Goal: Task Accomplishment & Management: Use online tool/utility

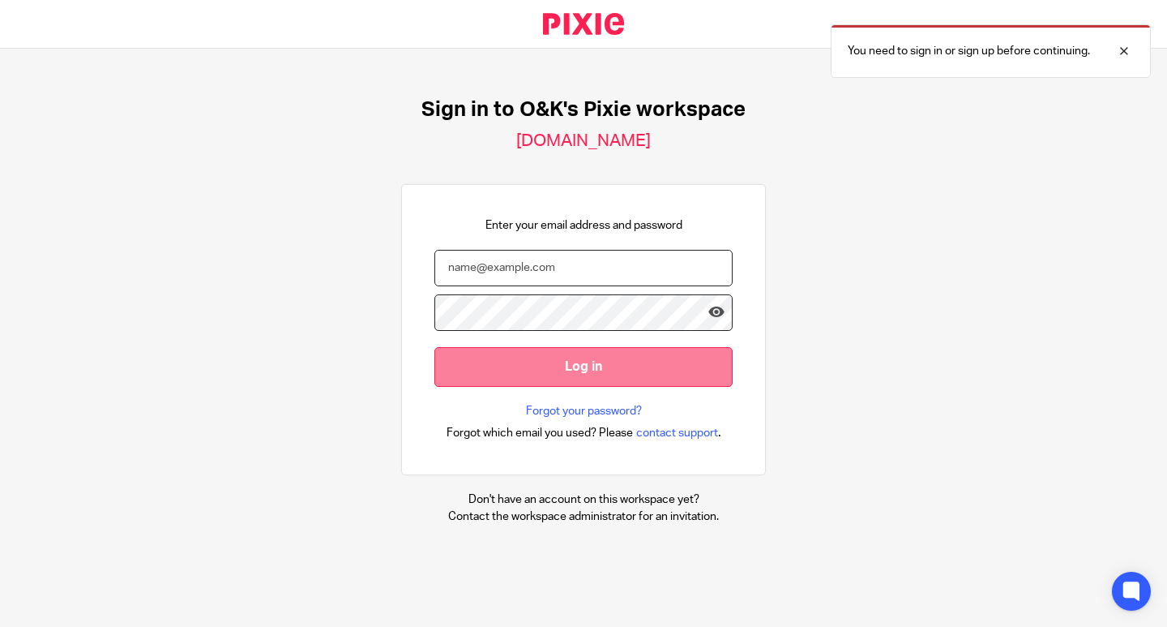
type input "info@oandk.co.uk"
click at [606, 367] on input "Log in" at bounding box center [584, 367] width 298 height 40
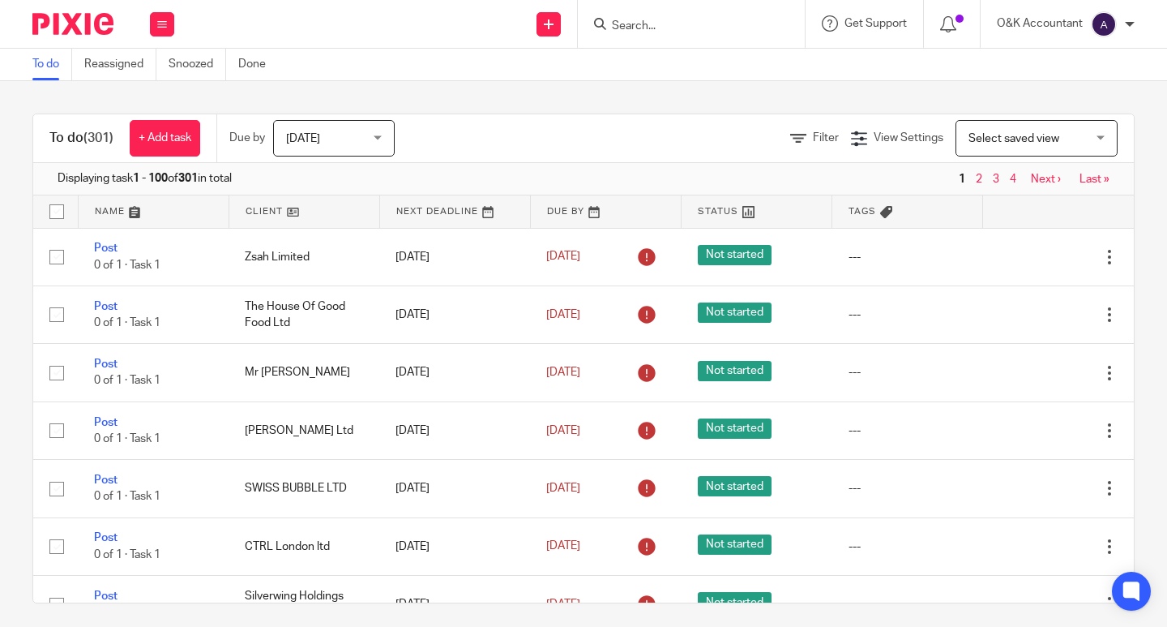
click at [624, 25] on input "Search" at bounding box center [683, 26] width 146 height 15
click at [658, 32] on input "Search" at bounding box center [683, 26] width 146 height 15
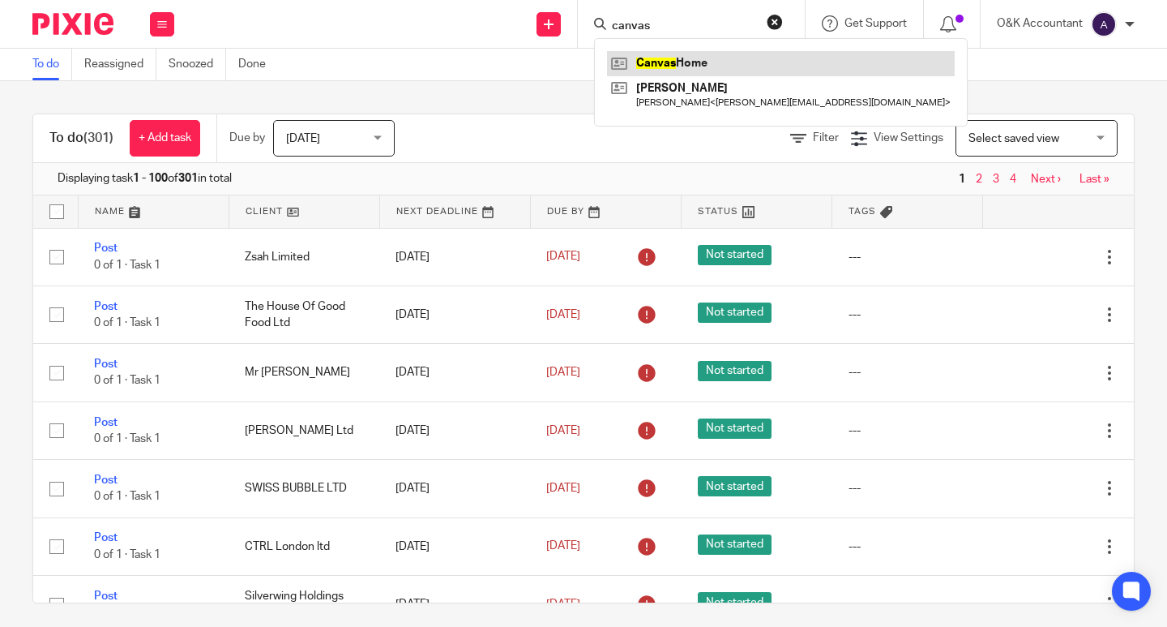
type input "canvas"
click at [670, 57] on link at bounding box center [781, 63] width 348 height 24
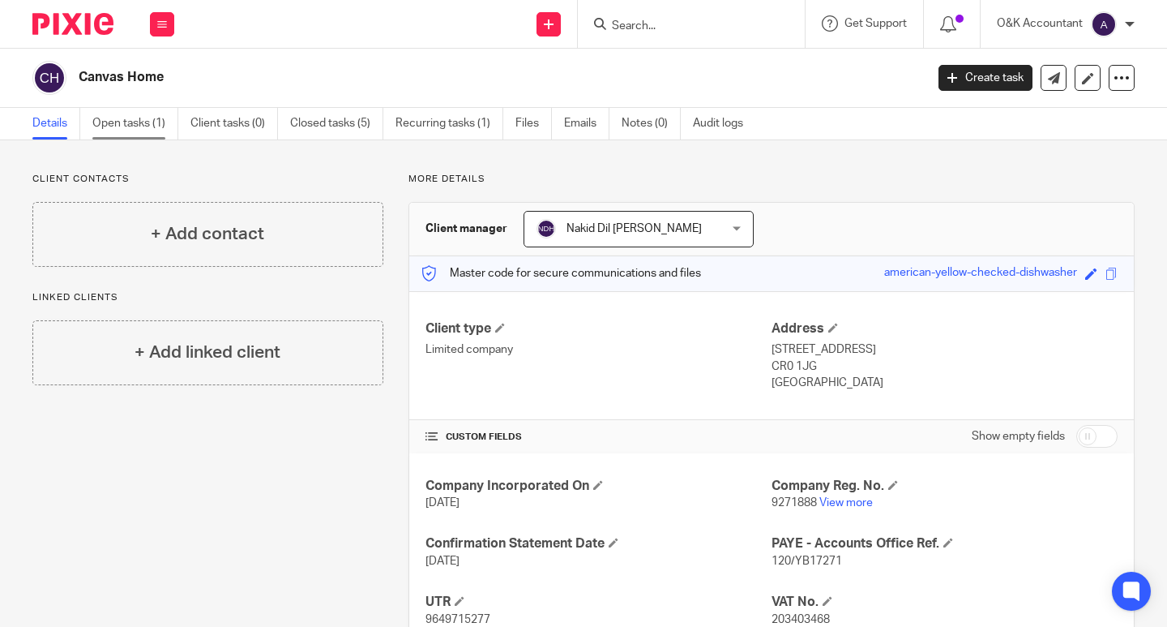
click at [141, 120] on link "Open tasks (1)" at bounding box center [135, 124] width 86 height 32
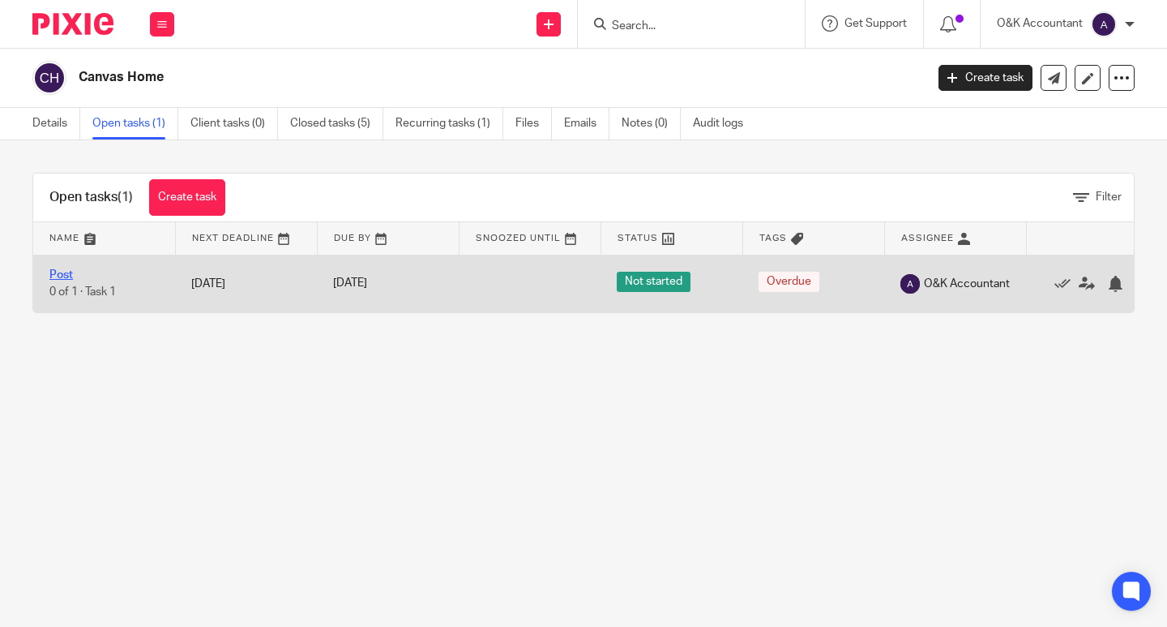
click at [72, 275] on link "Post" at bounding box center [61, 274] width 24 height 11
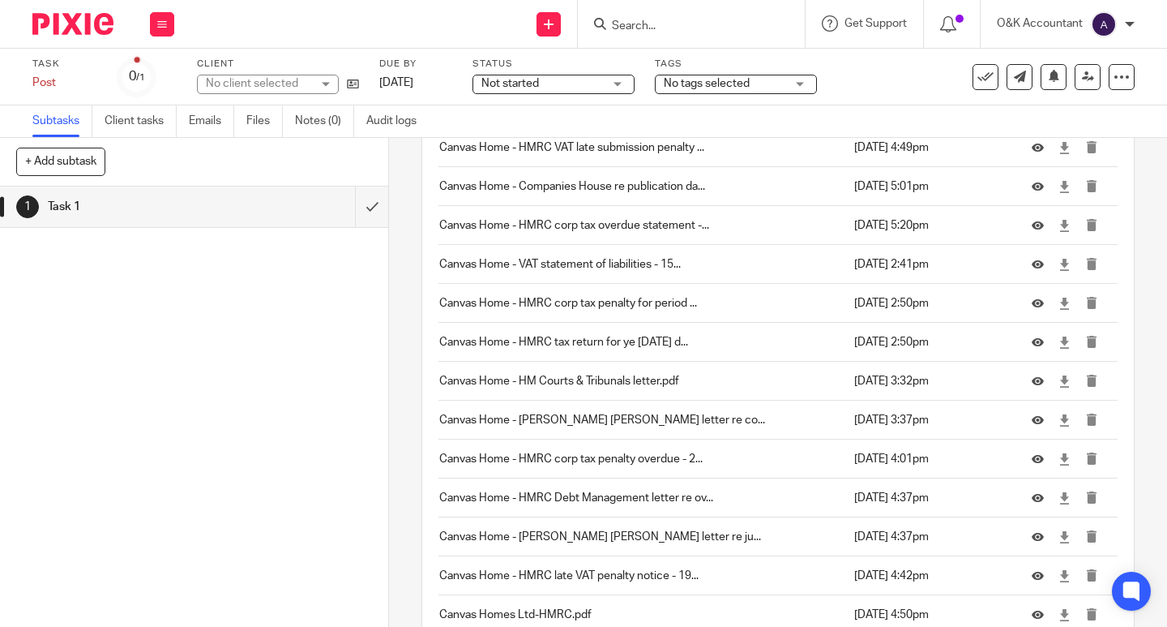
scroll to position [1183, 0]
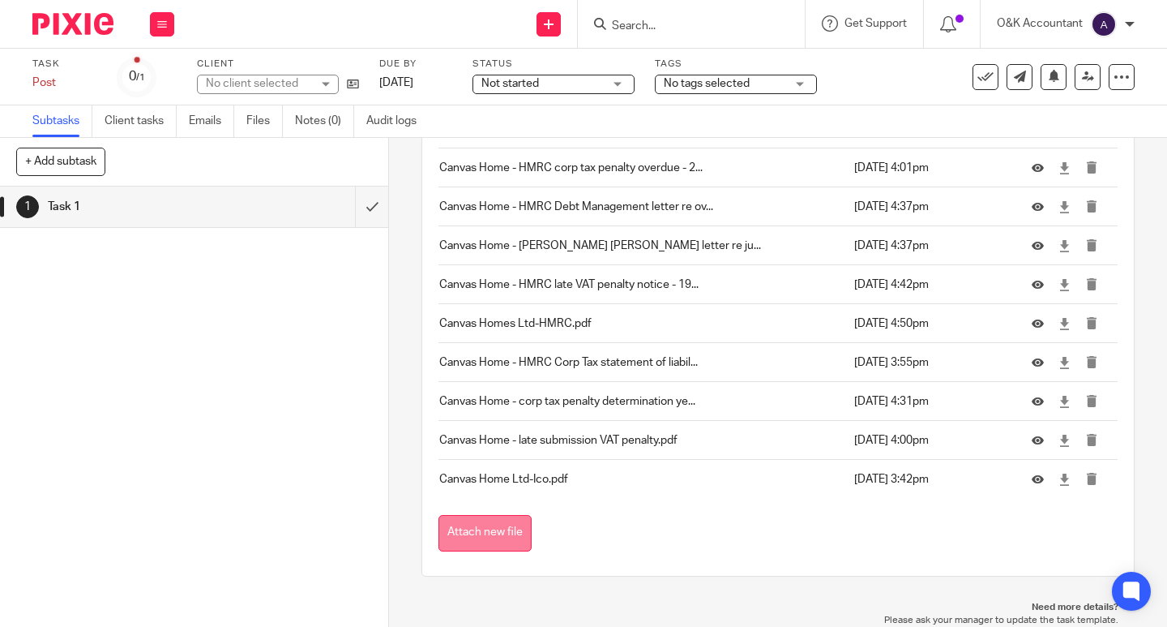
click at [464, 526] on button "Attach new file" at bounding box center [485, 533] width 93 height 36
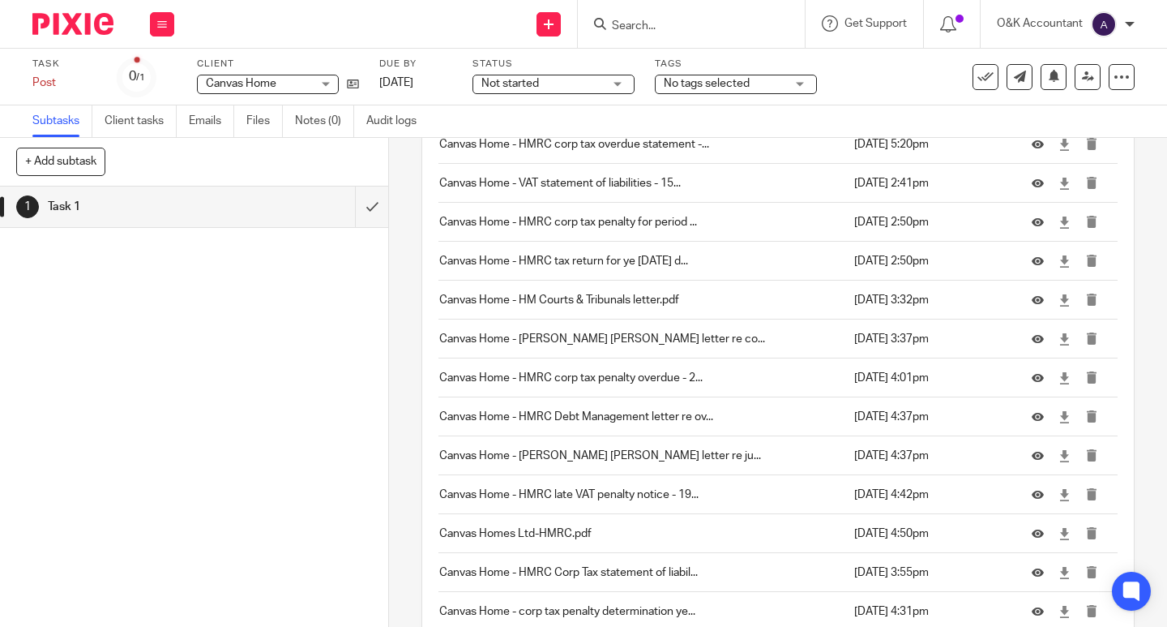
scroll to position [1222, 0]
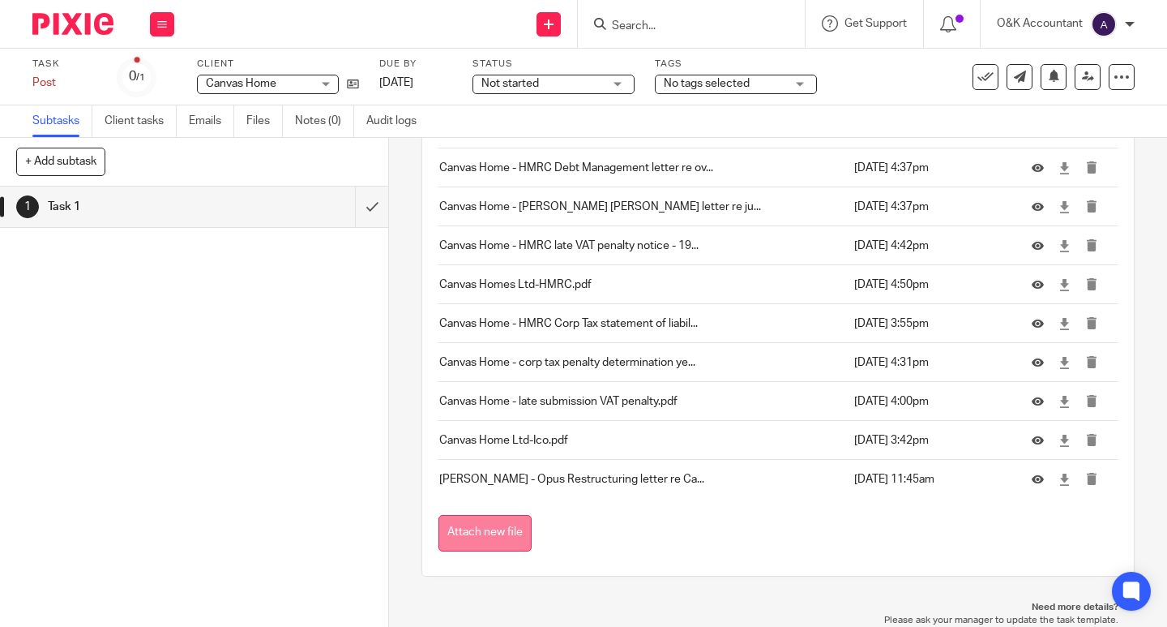
click at [505, 529] on button "Attach new file" at bounding box center [485, 533] width 93 height 36
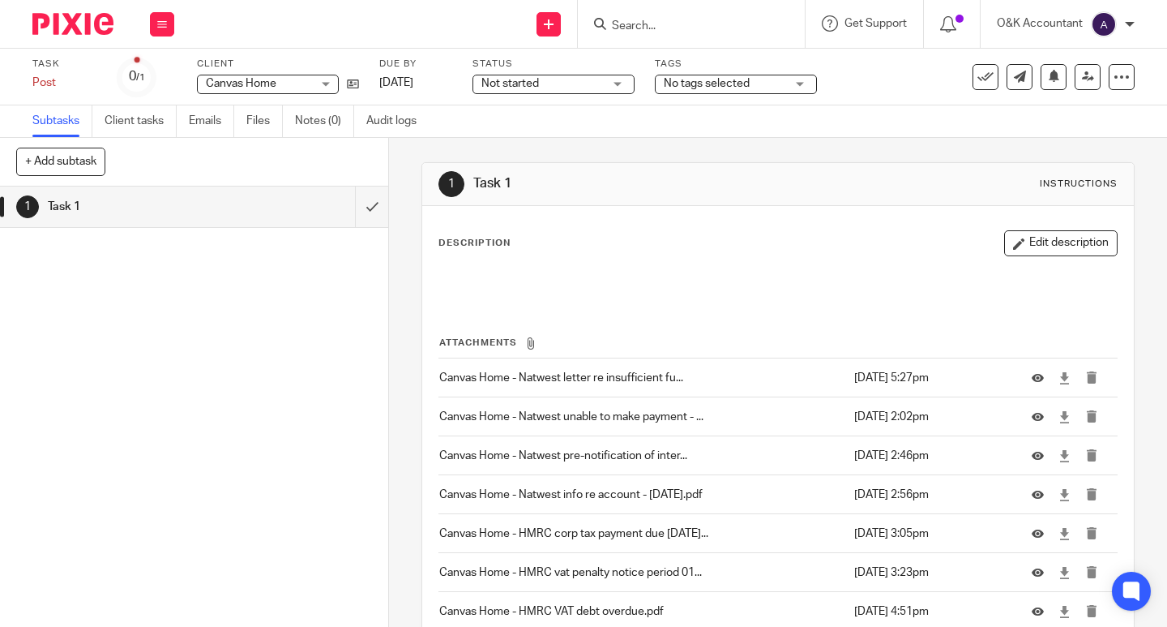
click at [675, 20] on input "Search" at bounding box center [683, 26] width 146 height 15
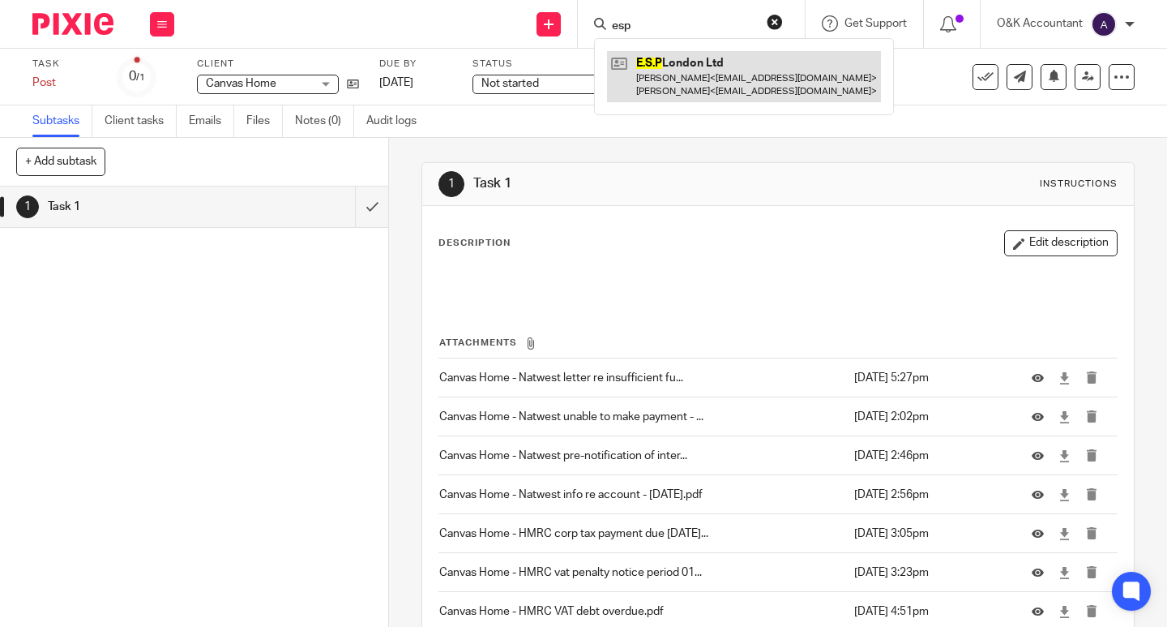
type input "esp"
click at [671, 72] on link at bounding box center [744, 76] width 274 height 50
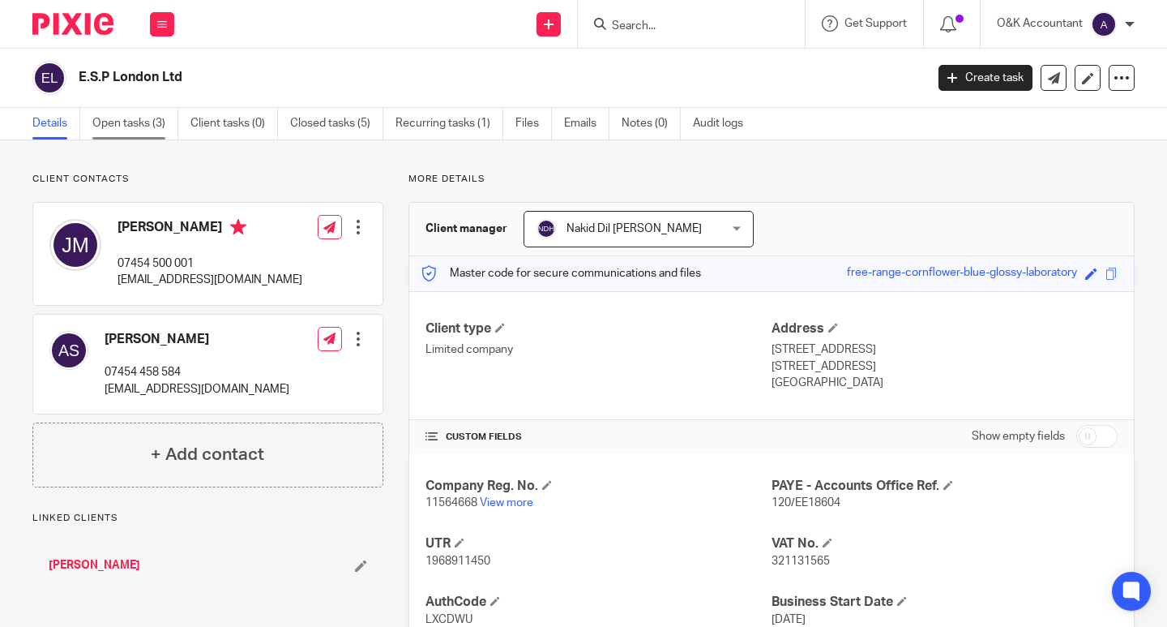
click at [137, 121] on link "Open tasks (3)" at bounding box center [135, 124] width 86 height 32
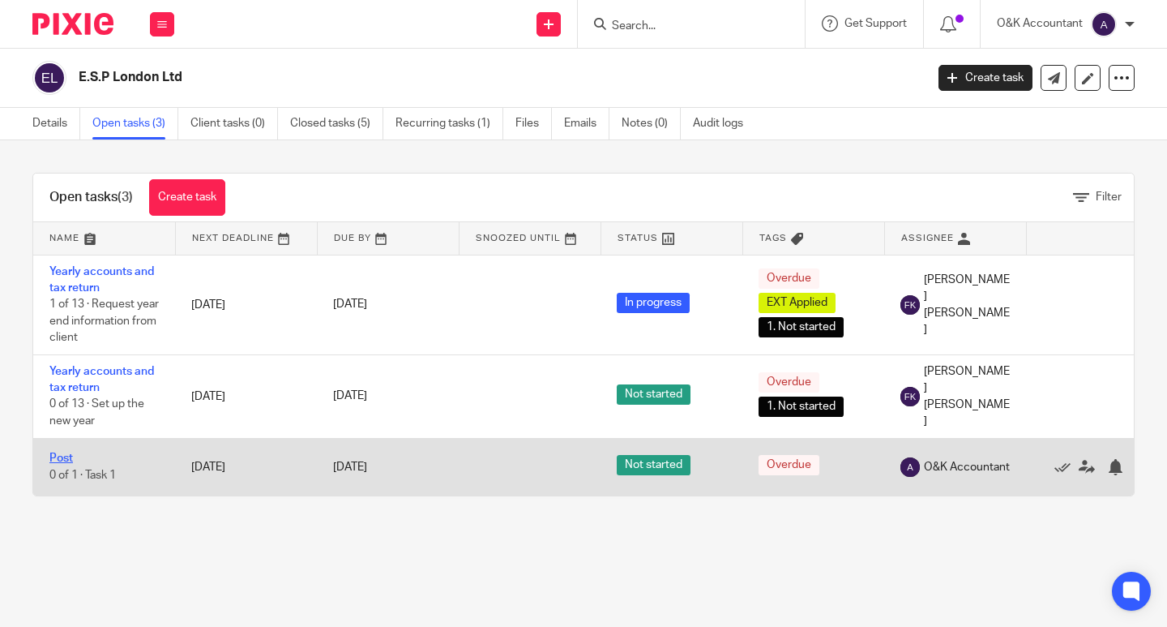
click at [69, 456] on link "Post" at bounding box center [61, 457] width 24 height 11
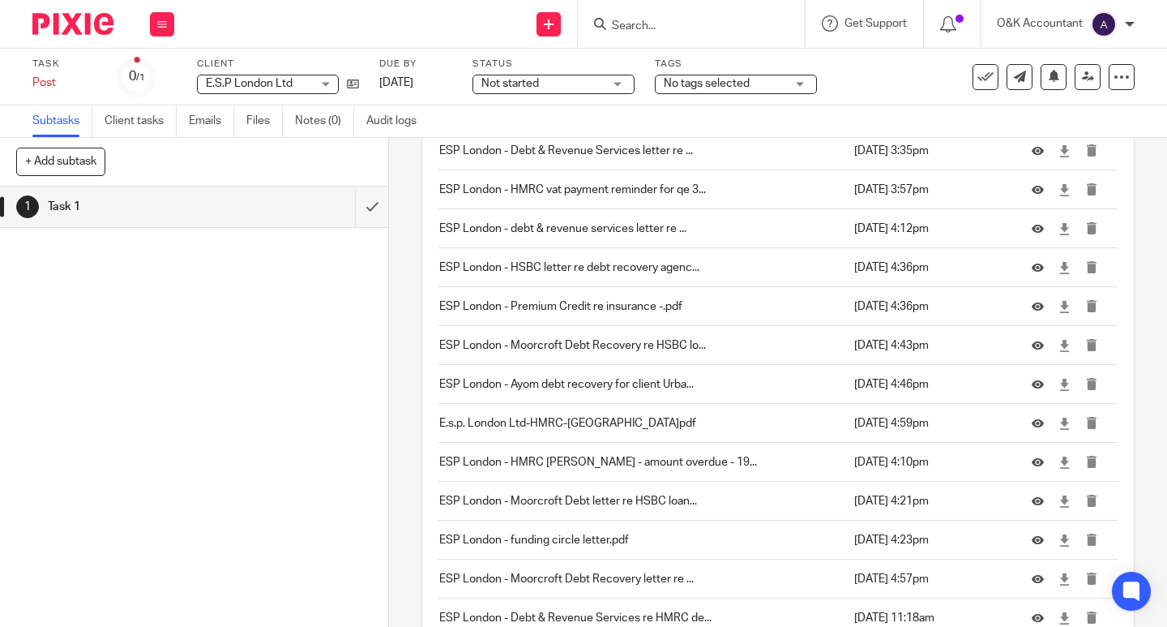
scroll to position [2155, 0]
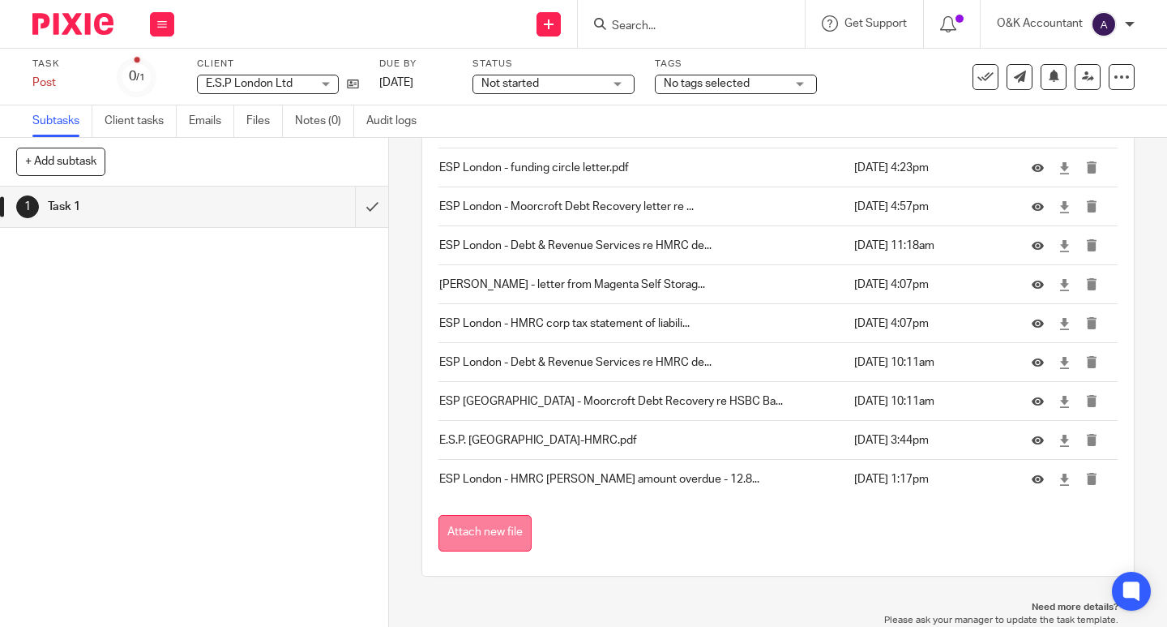
click at [495, 533] on button "Attach new file" at bounding box center [485, 533] width 93 height 36
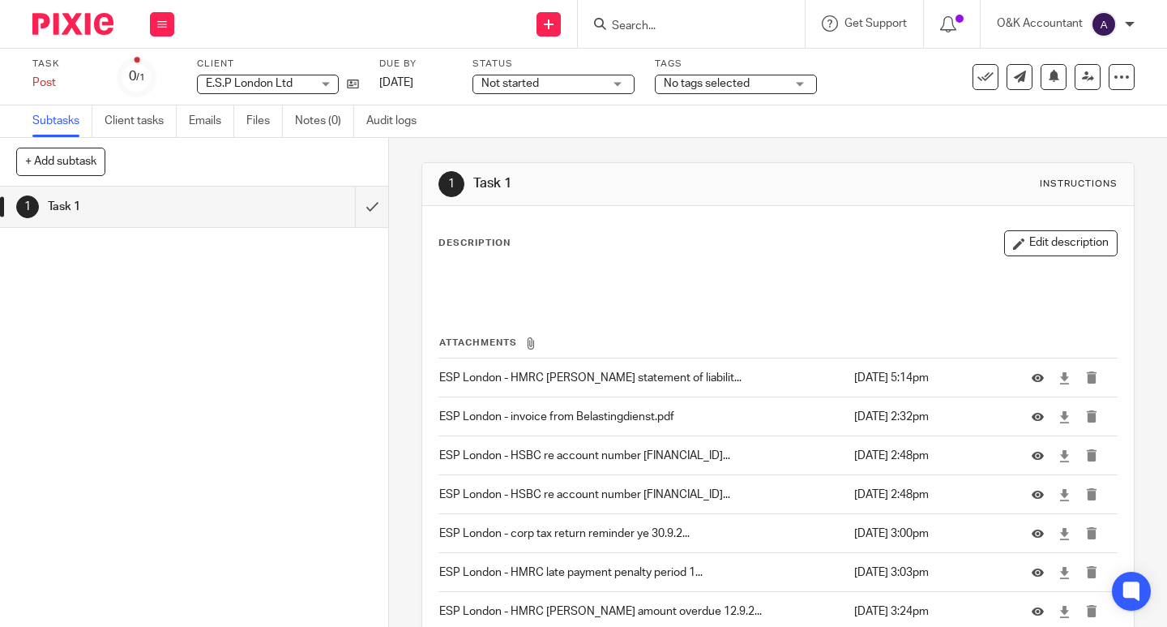
click at [638, 21] on input "Search" at bounding box center [683, 26] width 146 height 15
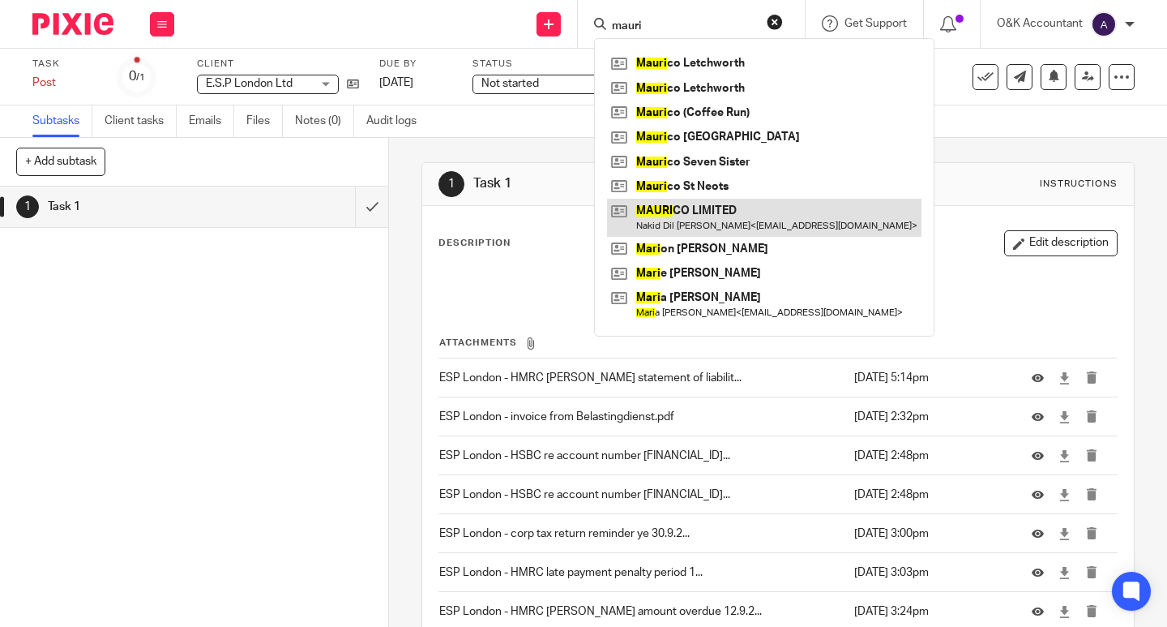
type input "mauri"
click at [683, 204] on link at bounding box center [764, 217] width 315 height 37
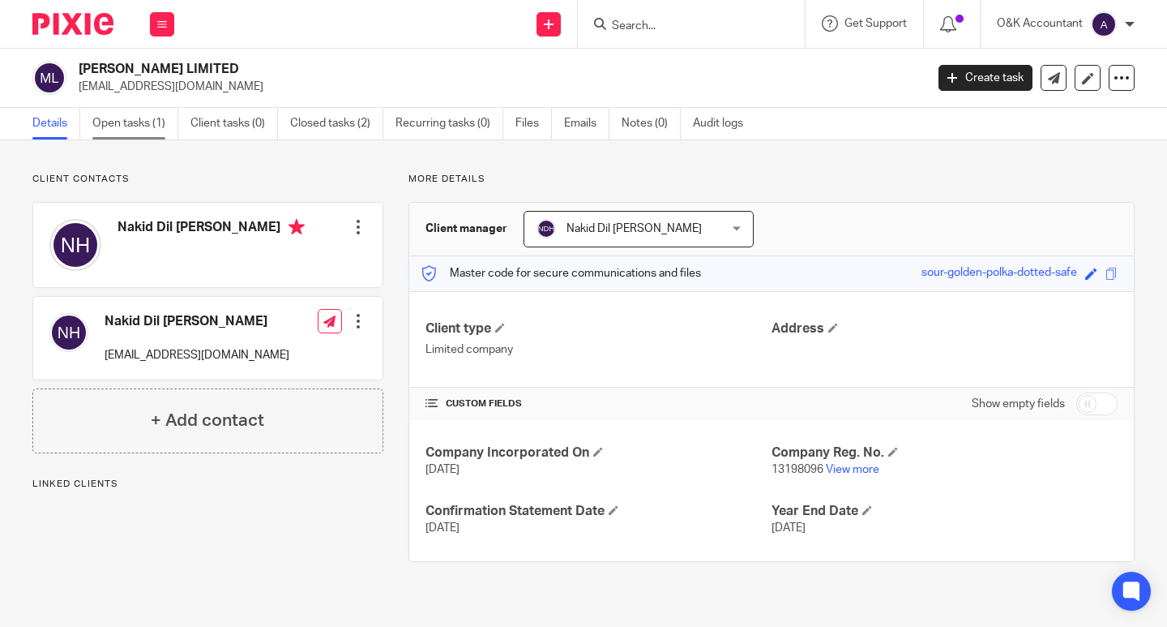
click at [147, 125] on link "Open tasks (1)" at bounding box center [135, 124] width 86 height 32
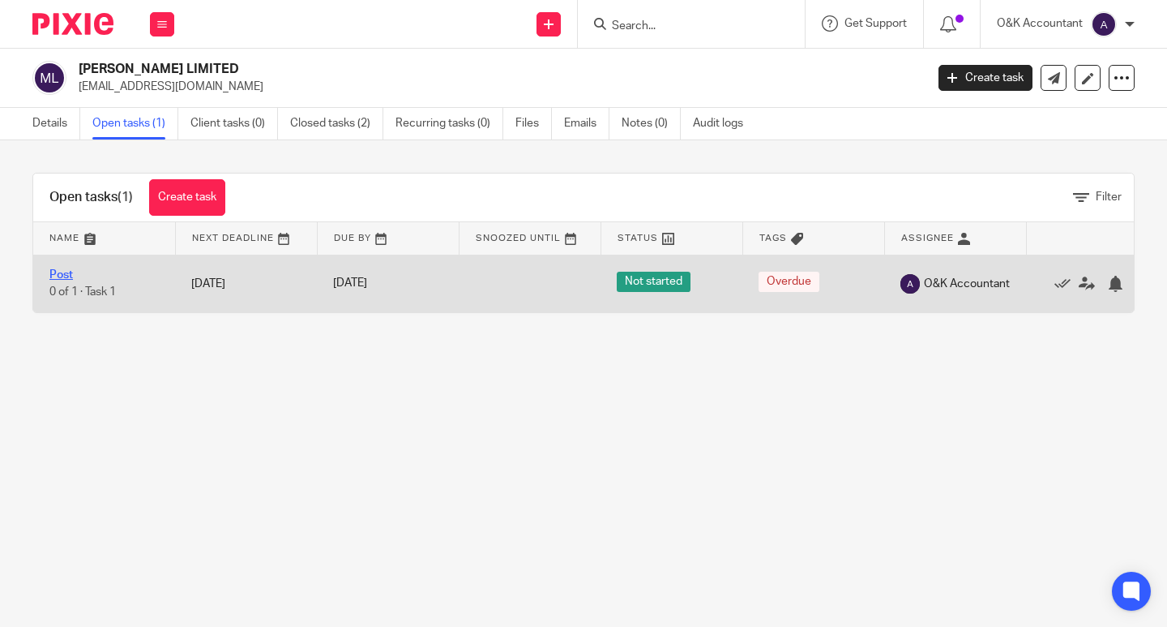
click at [60, 277] on link "Post" at bounding box center [61, 274] width 24 height 11
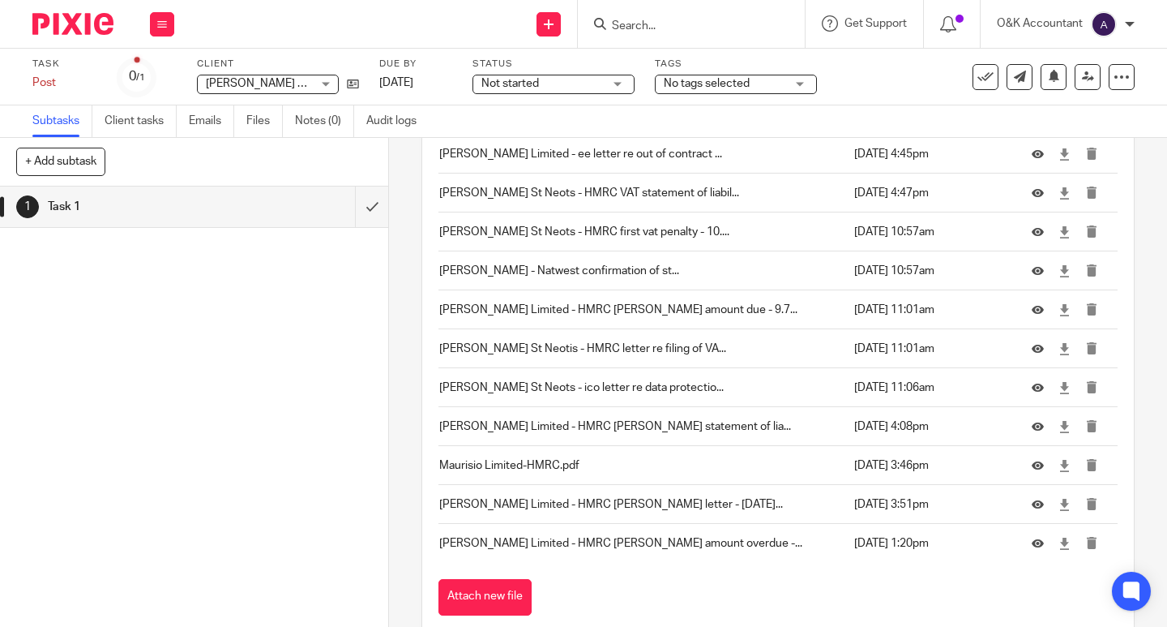
scroll to position [5657, 0]
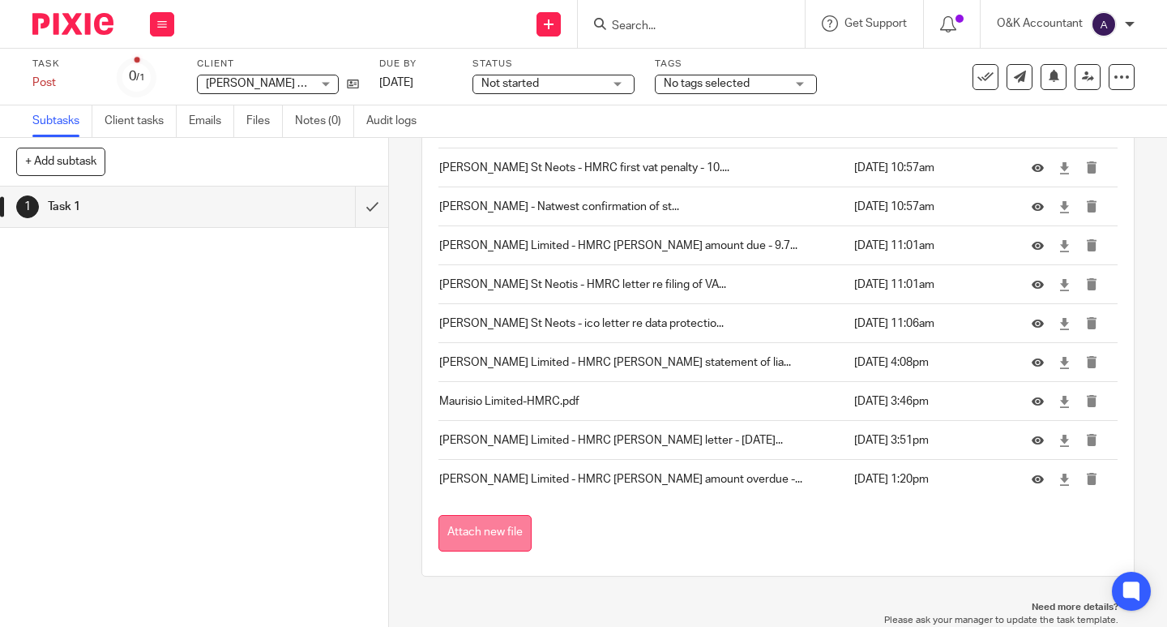
click at [481, 533] on button "Attach new file" at bounding box center [485, 533] width 93 height 36
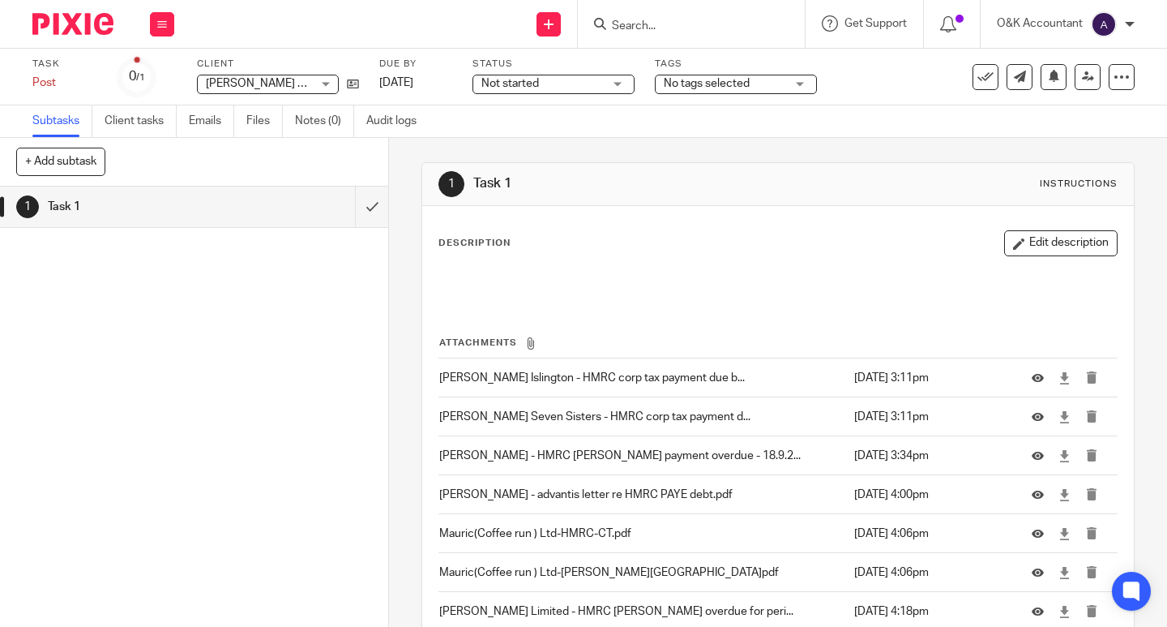
click at [651, 22] on input "Search" at bounding box center [683, 26] width 146 height 15
type input "L"
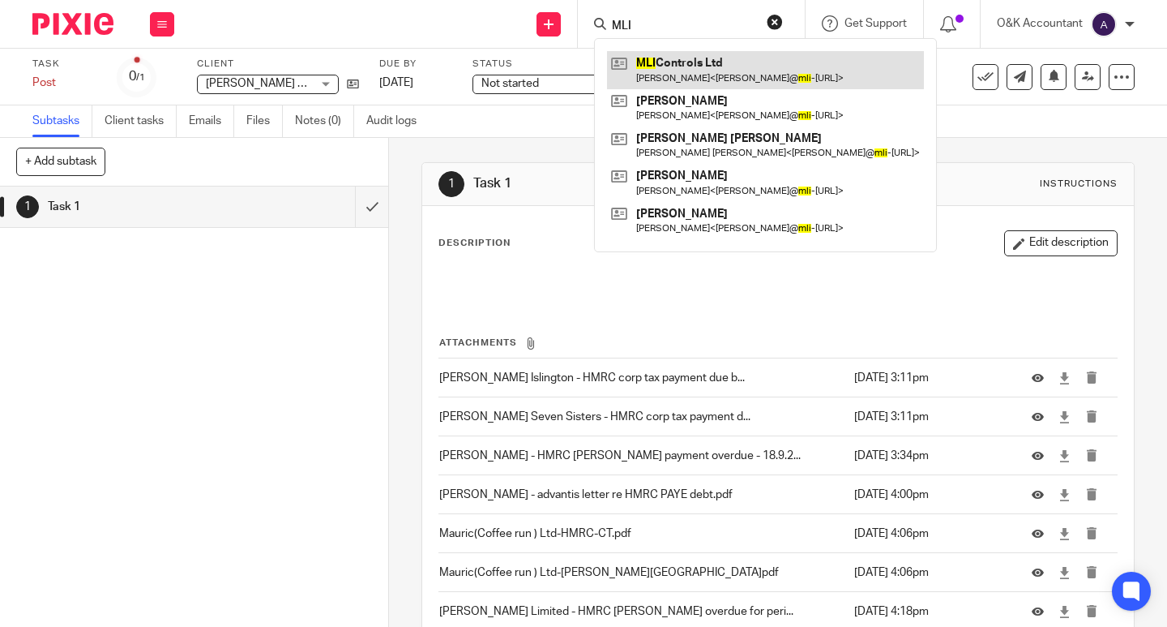
type input "MLI"
click at [669, 62] on link at bounding box center [765, 69] width 317 height 37
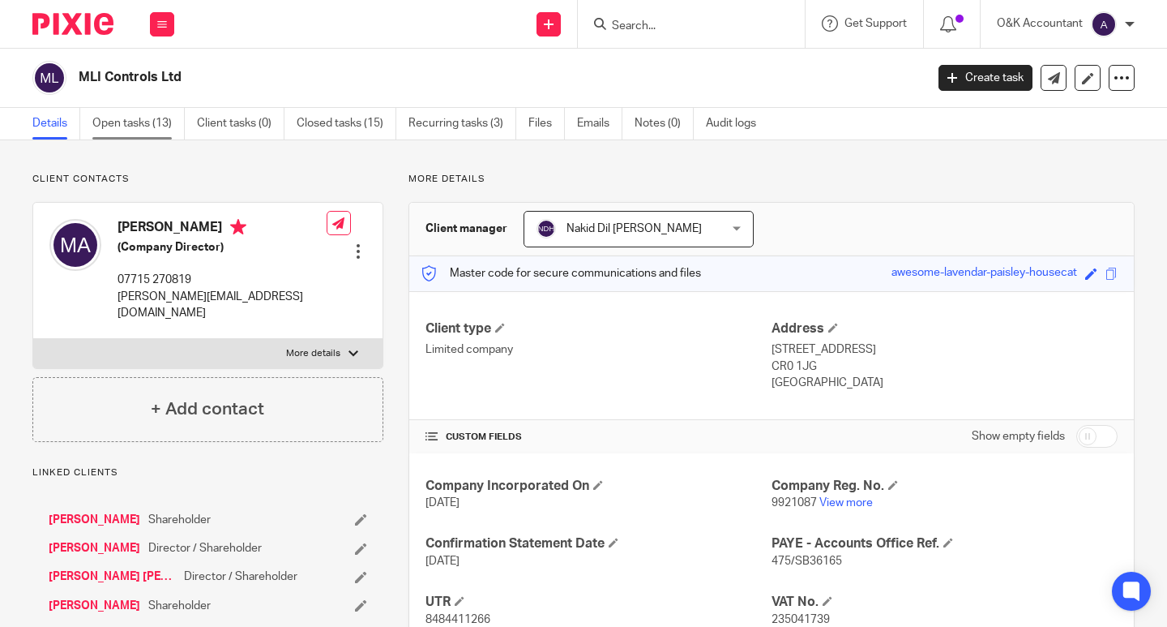
click at [113, 120] on link "Open tasks (13)" at bounding box center [138, 124] width 92 height 32
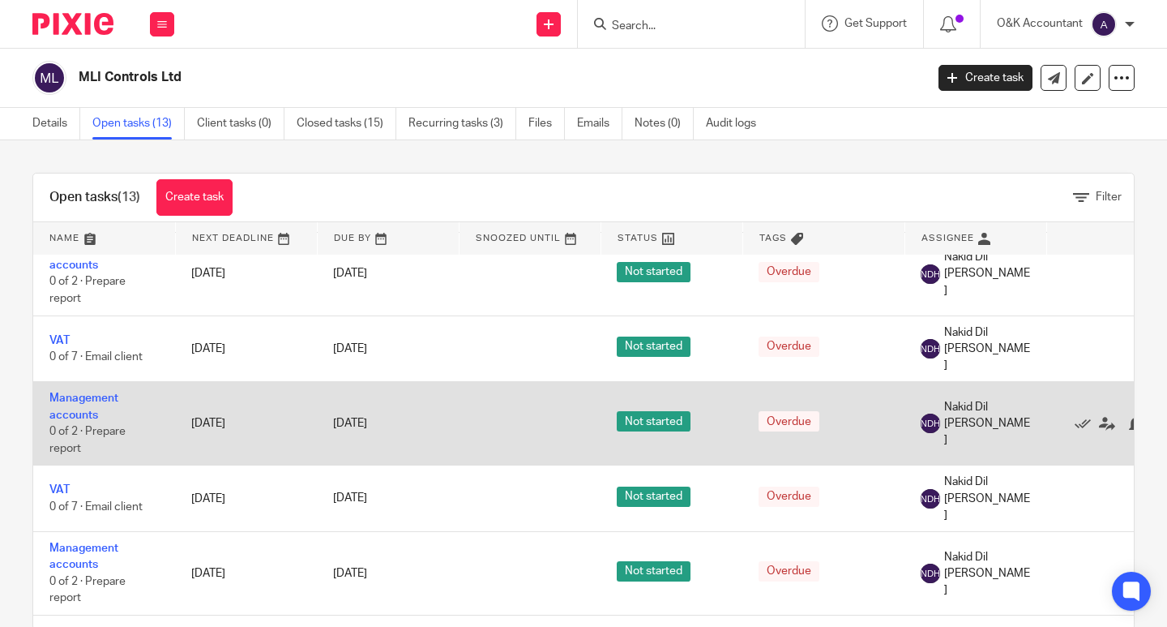
scroll to position [542, 0]
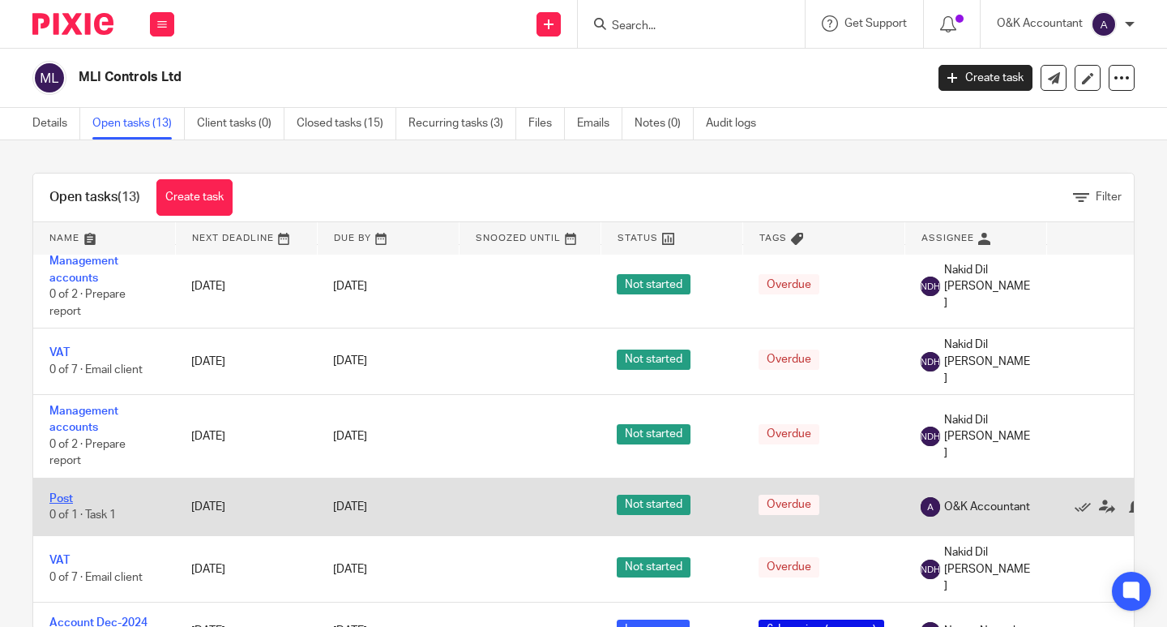
click at [70, 493] on link "Post" at bounding box center [61, 498] width 24 height 11
click at [63, 493] on link "Post" at bounding box center [61, 498] width 24 height 11
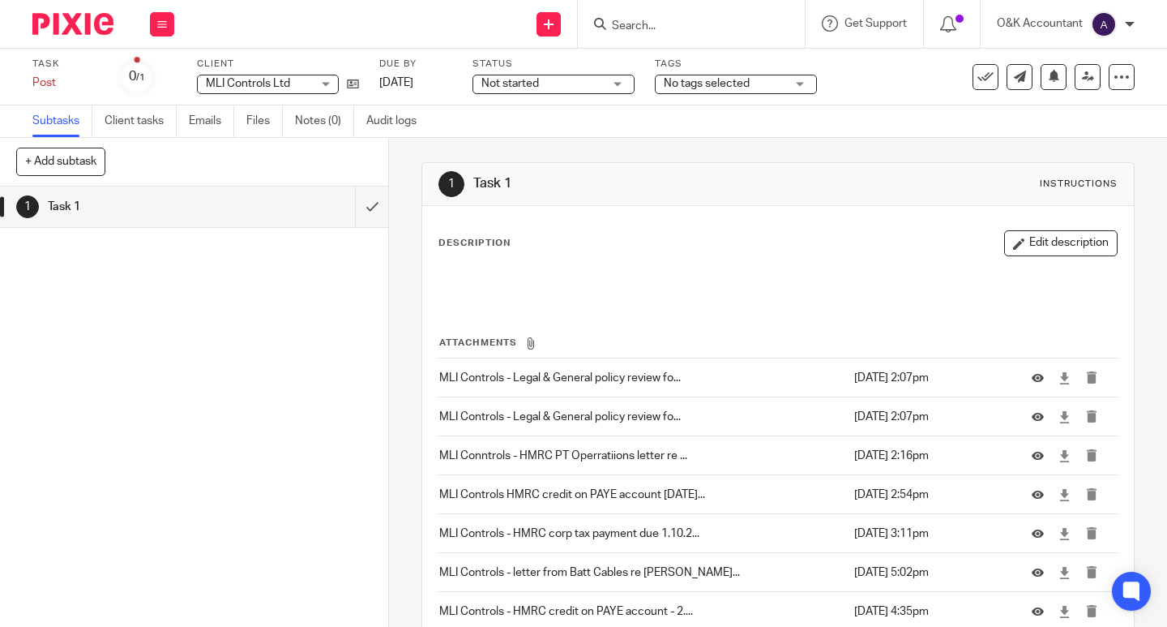
scroll to position [443, 0]
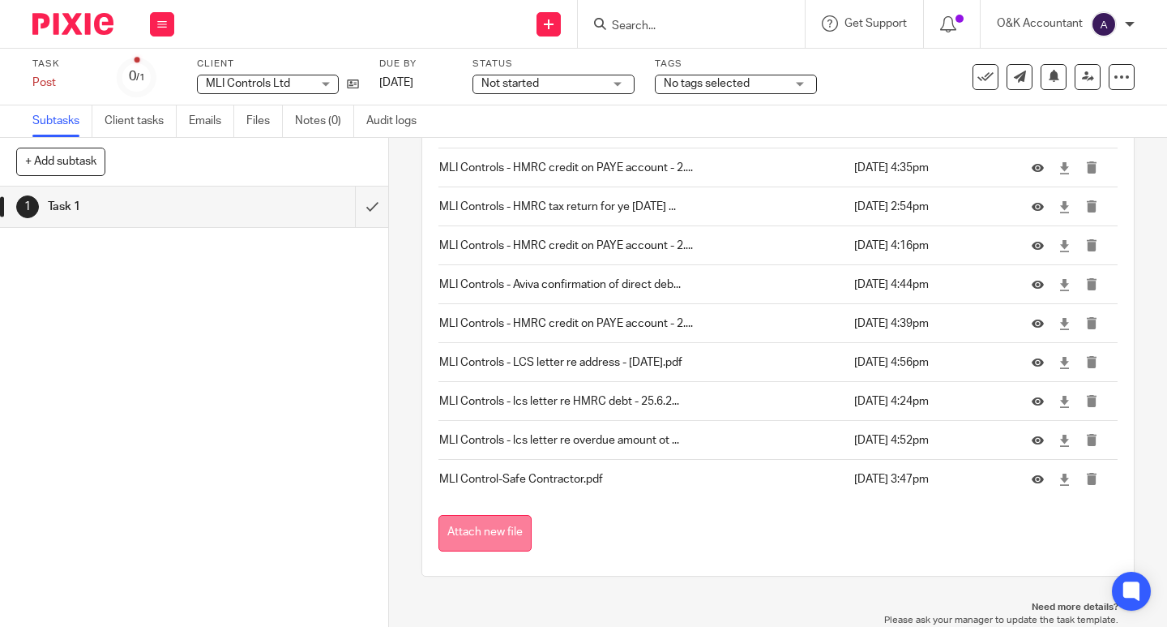
click at [501, 536] on button "Attach new file" at bounding box center [485, 533] width 93 height 36
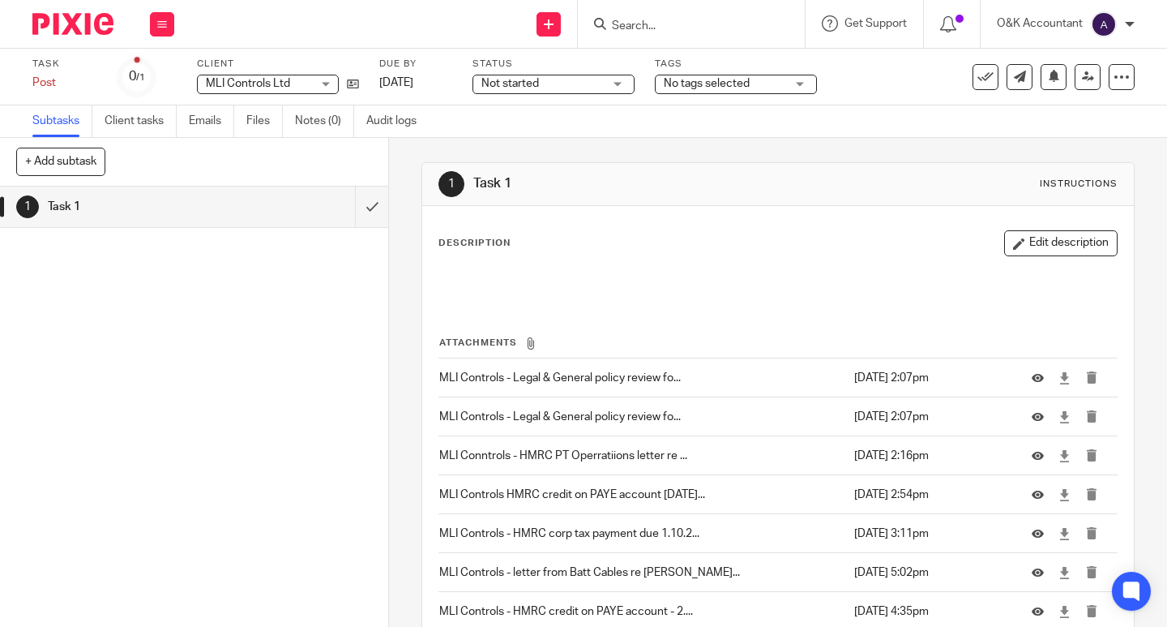
click at [623, 24] on input "Search" at bounding box center [683, 26] width 146 height 15
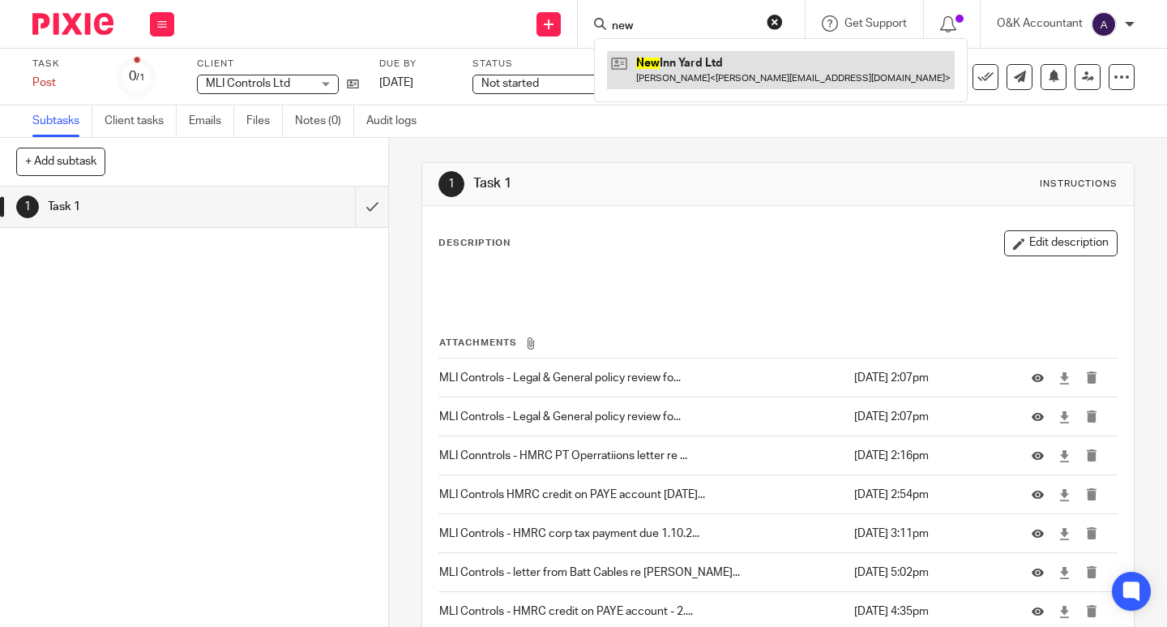
type input "new"
click at [649, 62] on link at bounding box center [781, 69] width 348 height 37
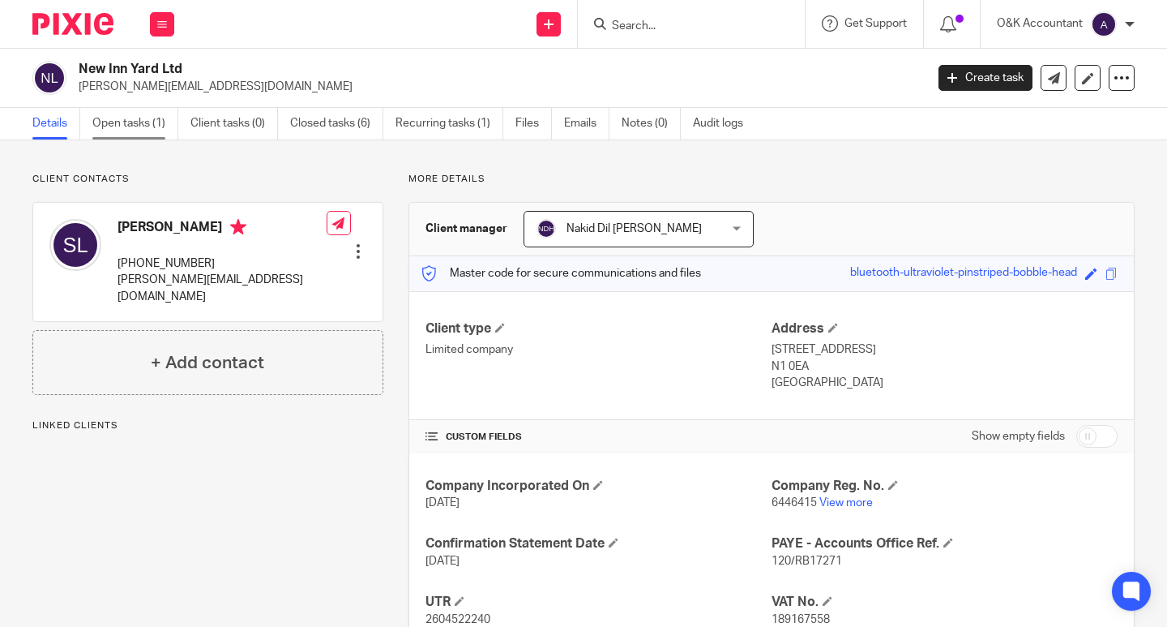
click at [122, 124] on link "Open tasks (1)" at bounding box center [135, 124] width 86 height 32
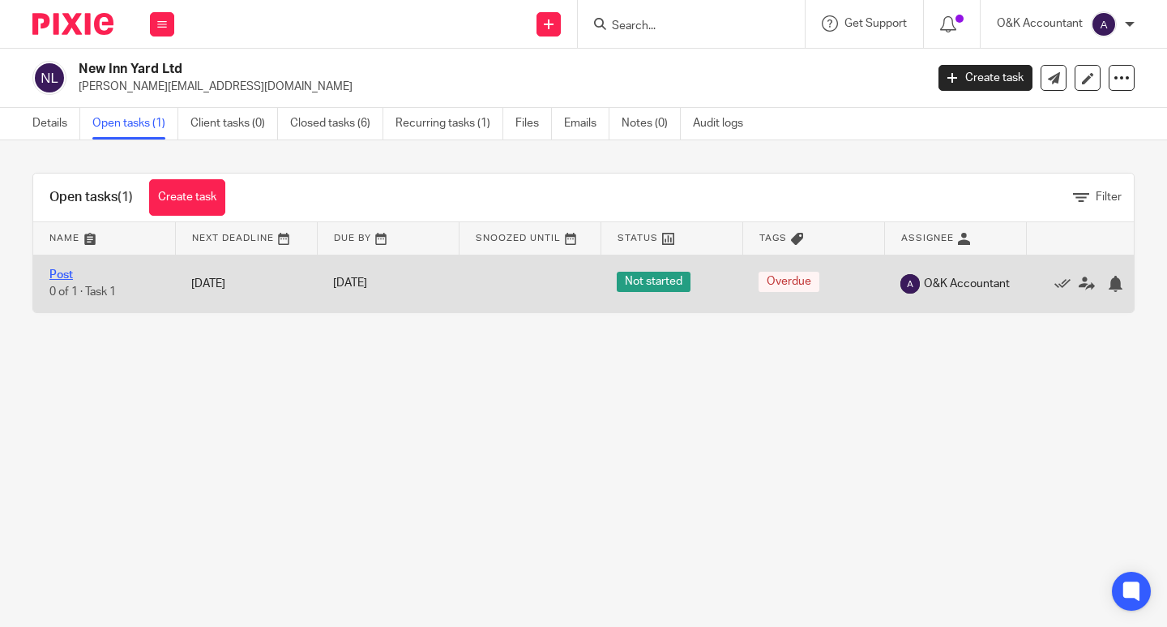
click at [68, 272] on link "Post" at bounding box center [61, 274] width 24 height 11
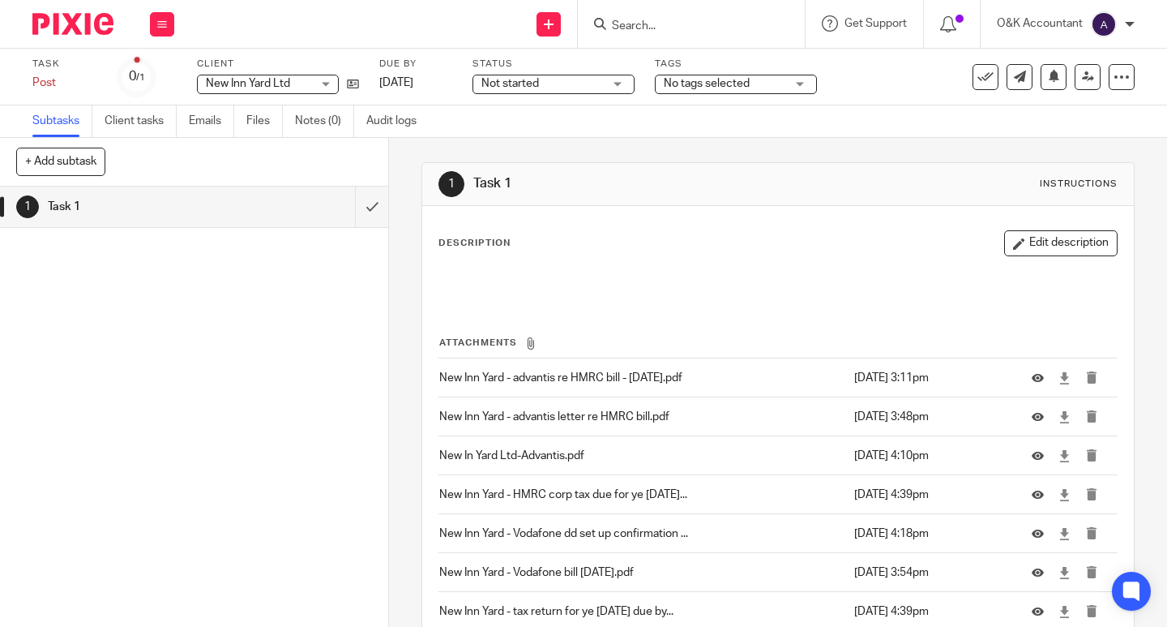
scroll to position [288, 0]
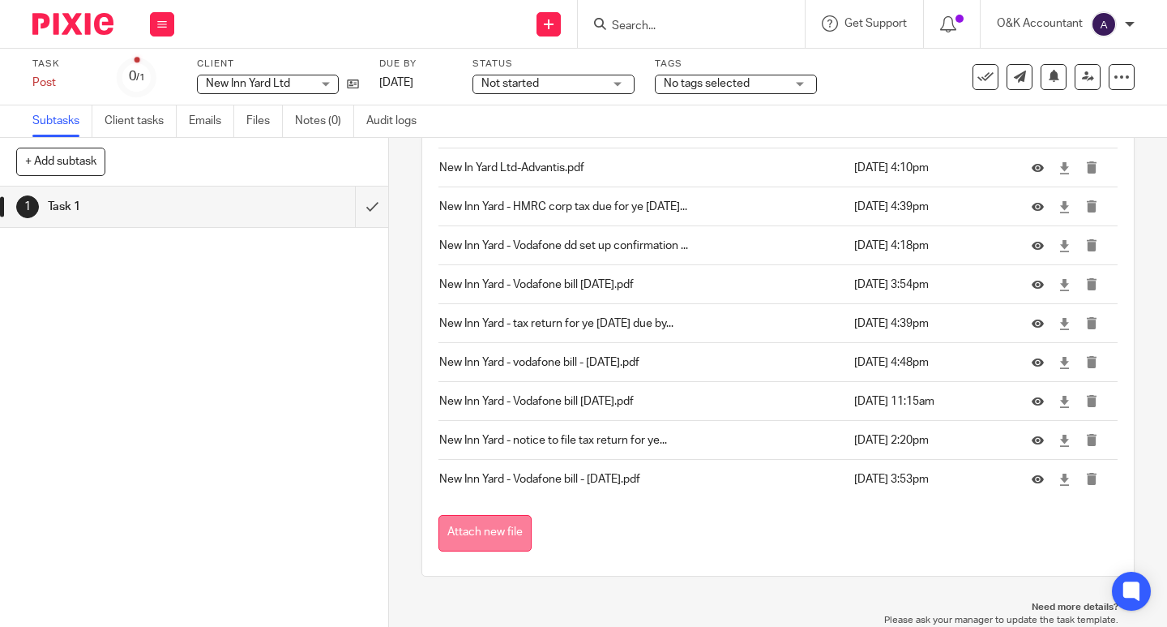
click at [479, 539] on button "Attach new file" at bounding box center [485, 533] width 93 height 36
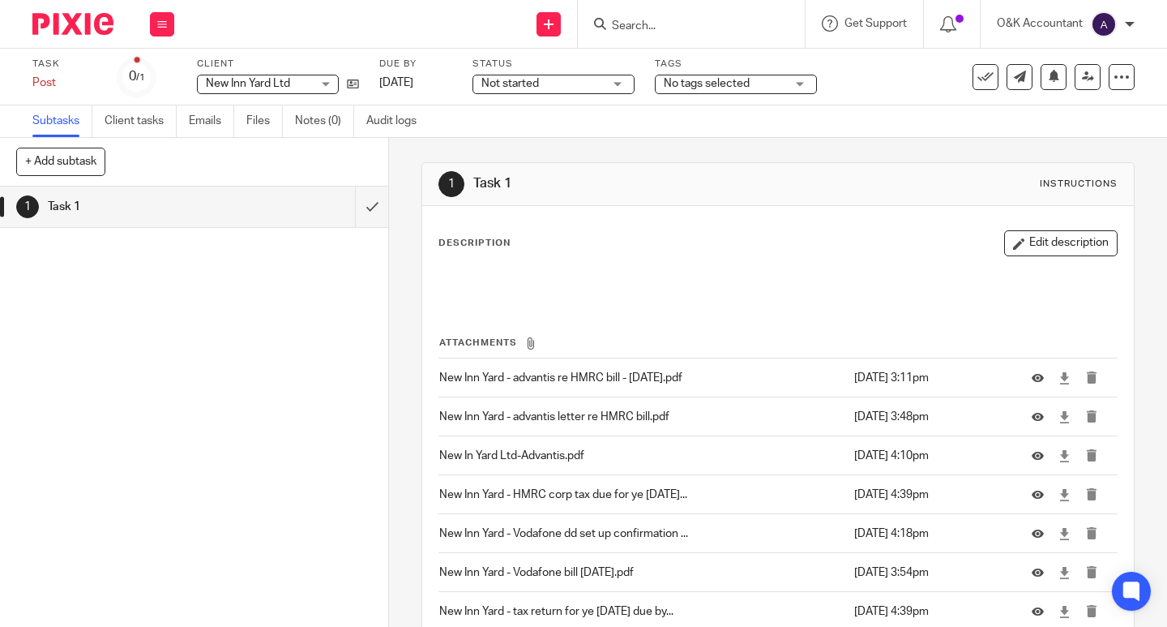
click at [630, 27] on input "Search" at bounding box center [683, 26] width 146 height 15
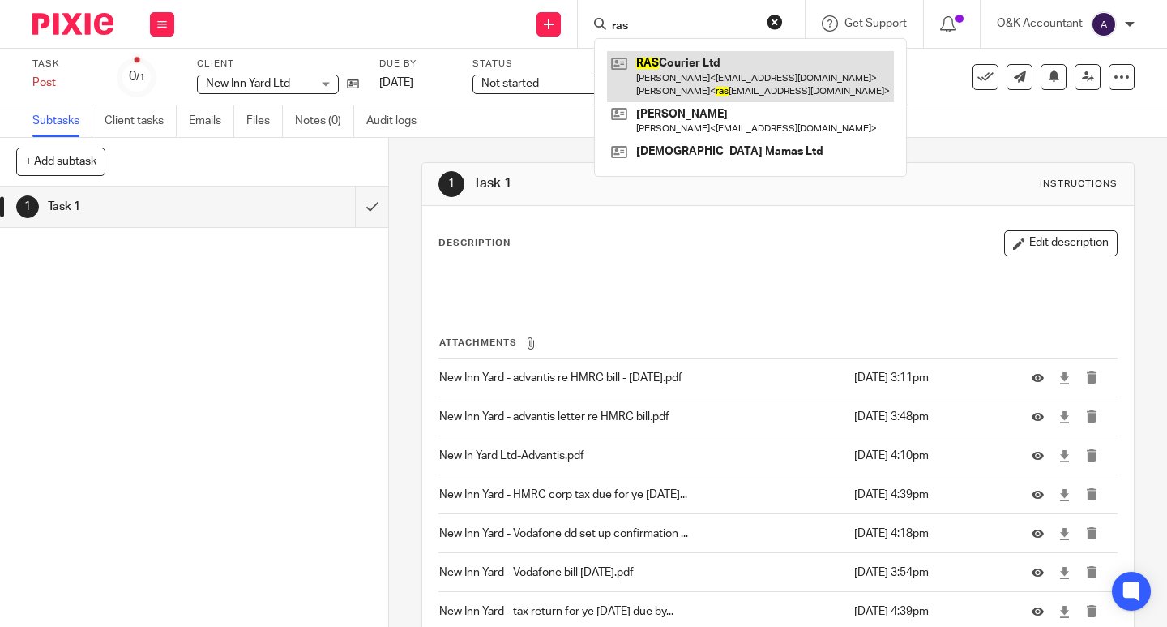
type input "ras"
click at [657, 69] on link at bounding box center [750, 76] width 287 height 50
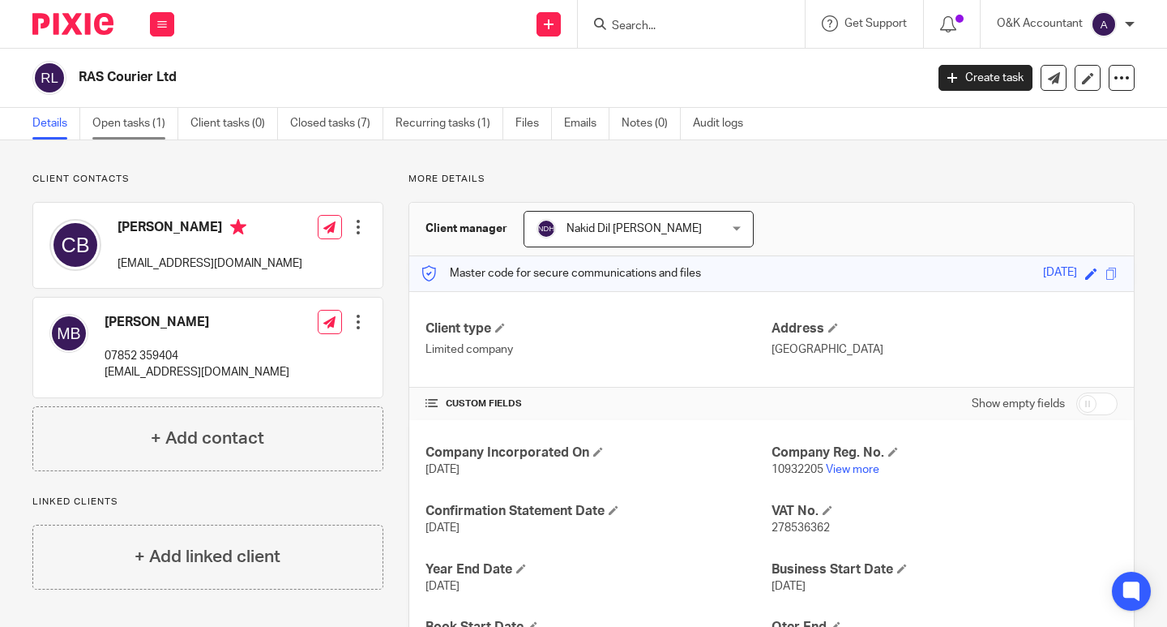
click at [135, 122] on link "Open tasks (1)" at bounding box center [135, 124] width 86 height 32
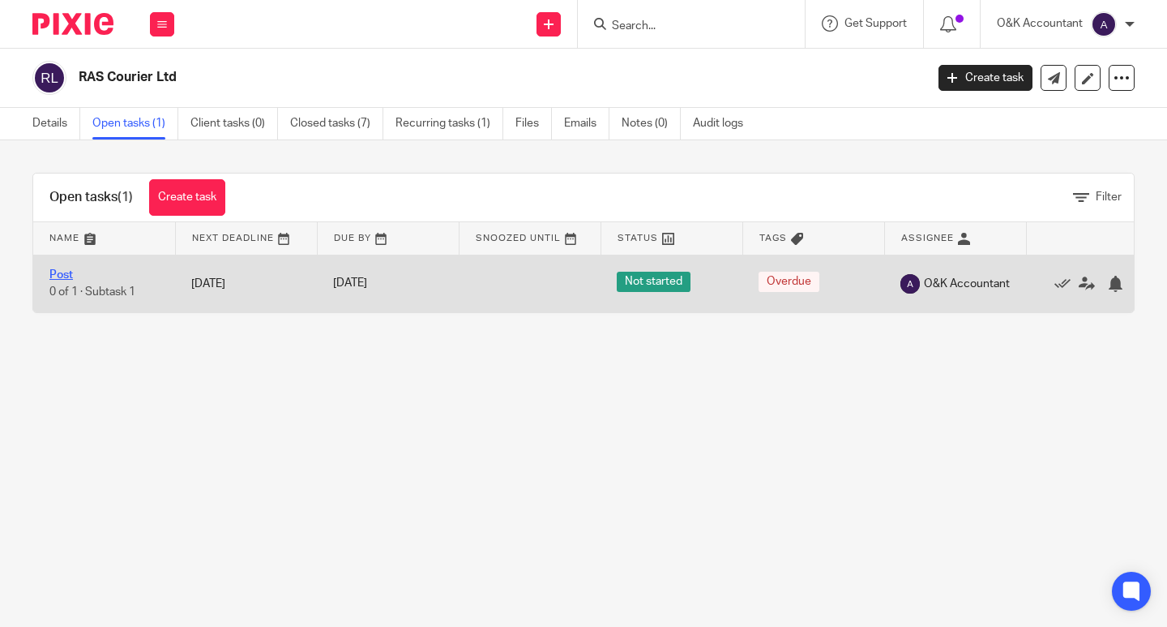
click at [66, 276] on link "Post" at bounding box center [61, 274] width 24 height 11
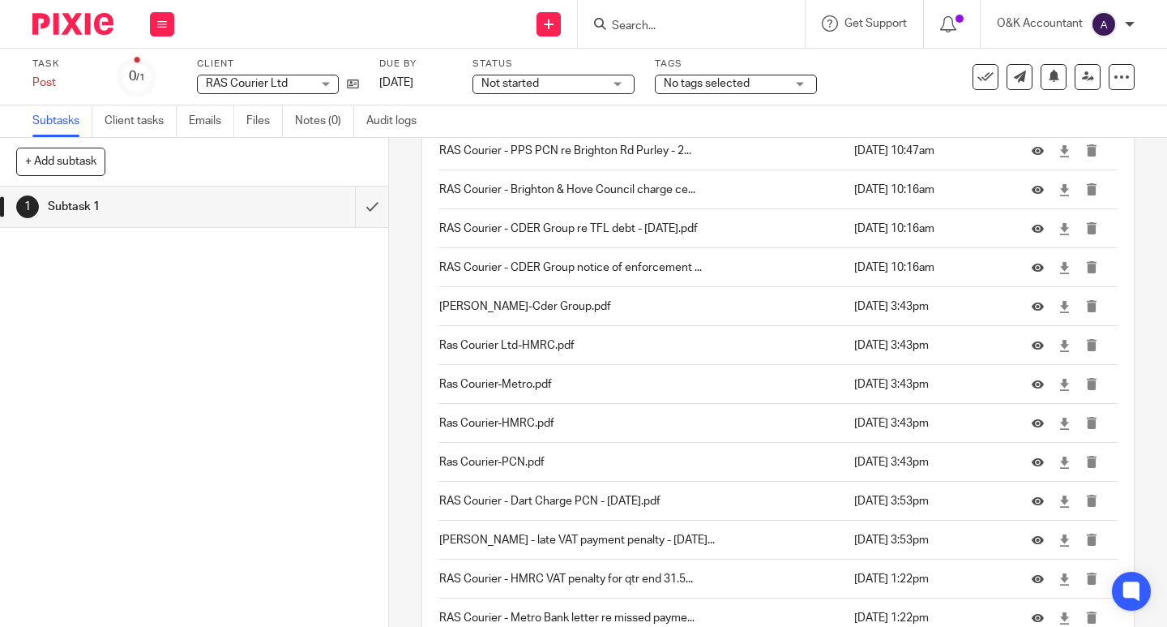
scroll to position [4062, 0]
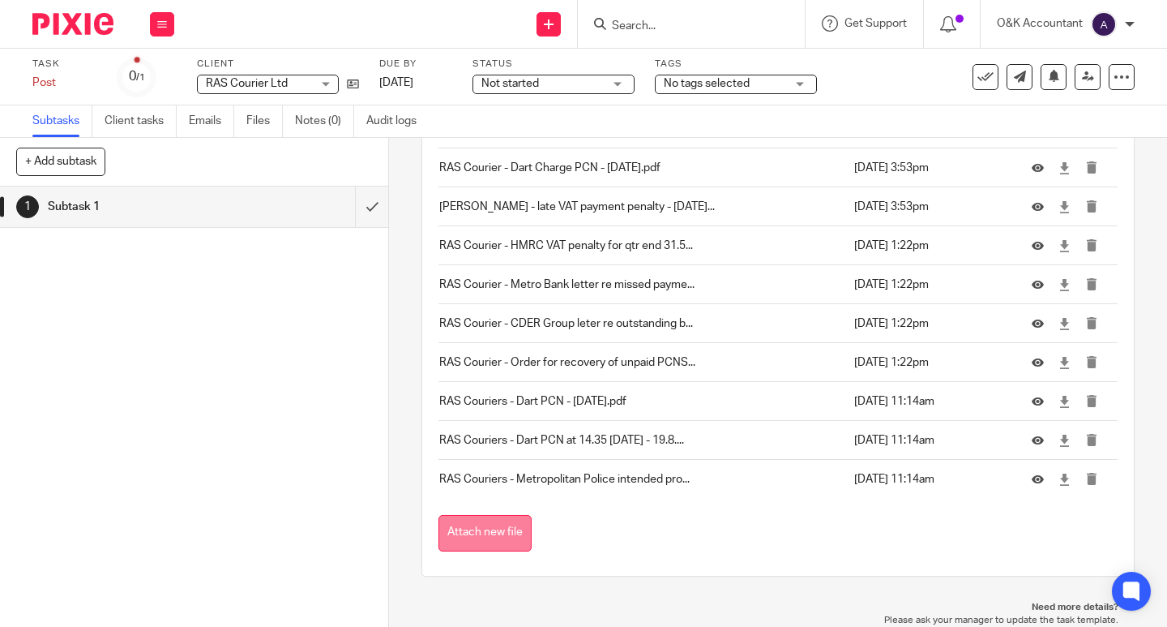
click at [516, 534] on button "Attach new file" at bounding box center [485, 533] width 93 height 36
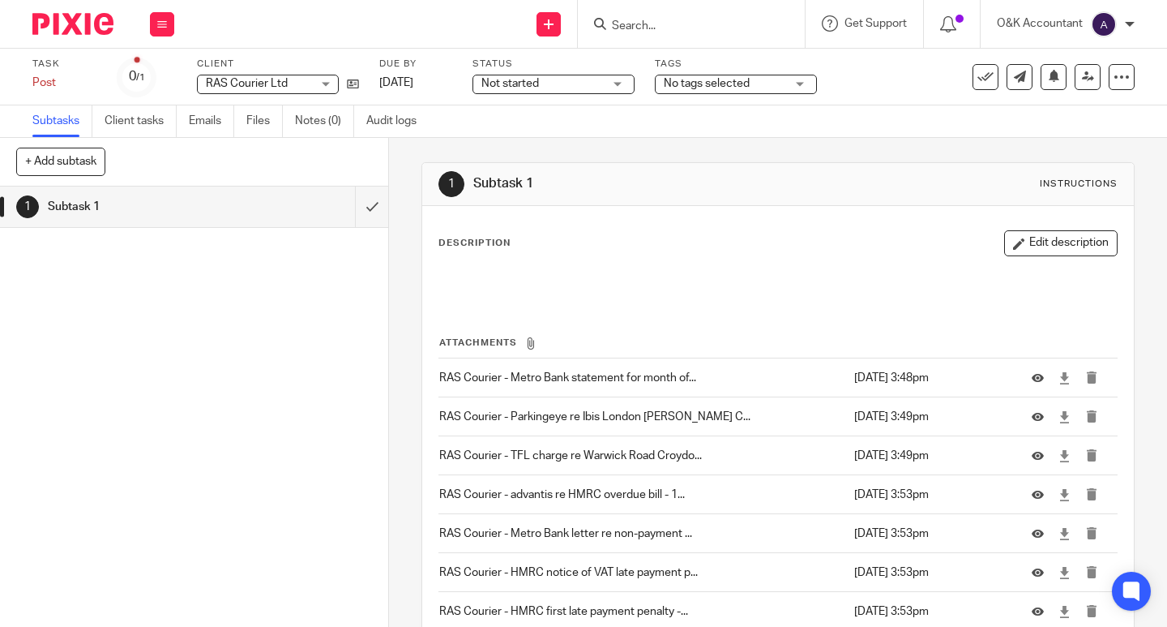
click at [627, 24] on input "Search" at bounding box center [683, 26] width 146 height 15
type input "sihha"
click at [649, 62] on link at bounding box center [707, 63] width 201 height 24
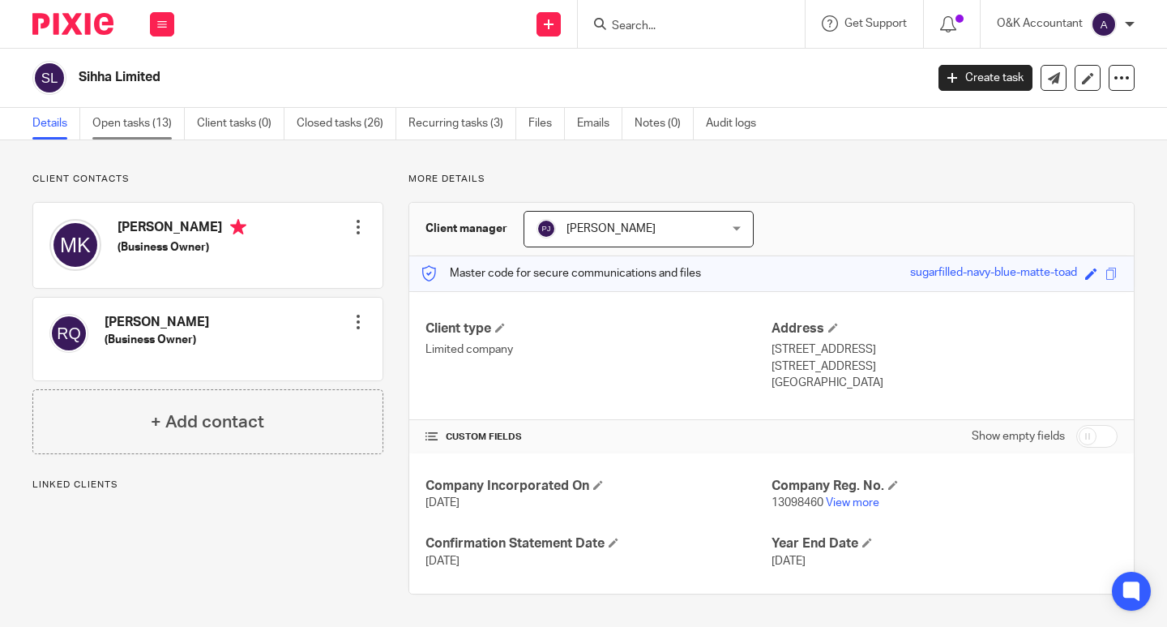
click at [129, 128] on link "Open tasks (13)" at bounding box center [138, 124] width 92 height 32
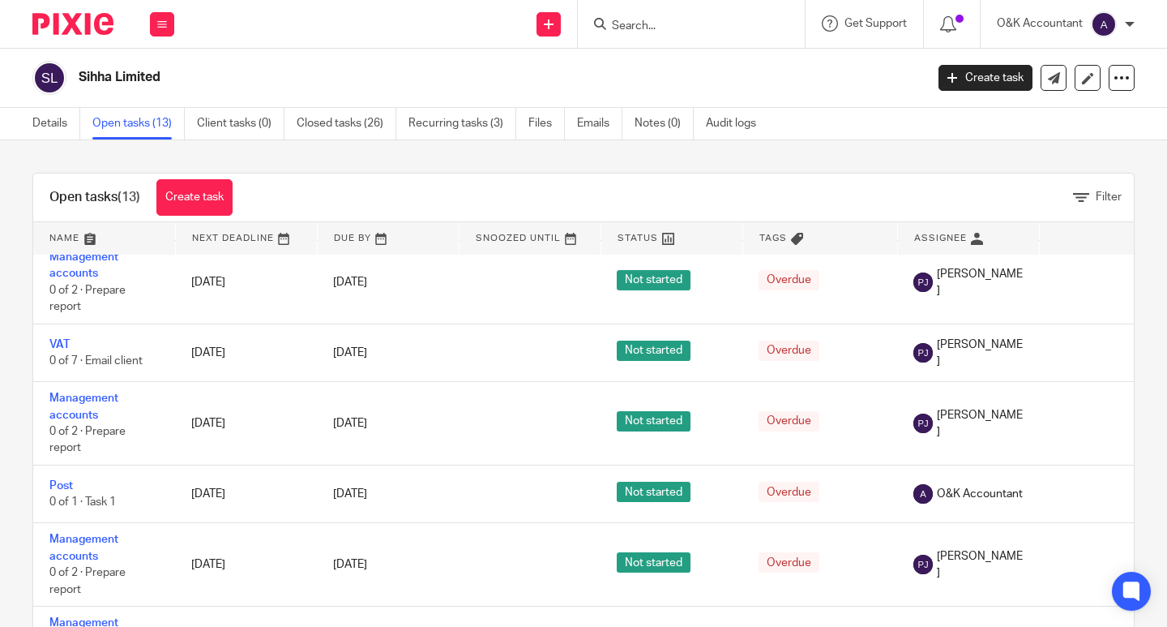
scroll to position [593, 0]
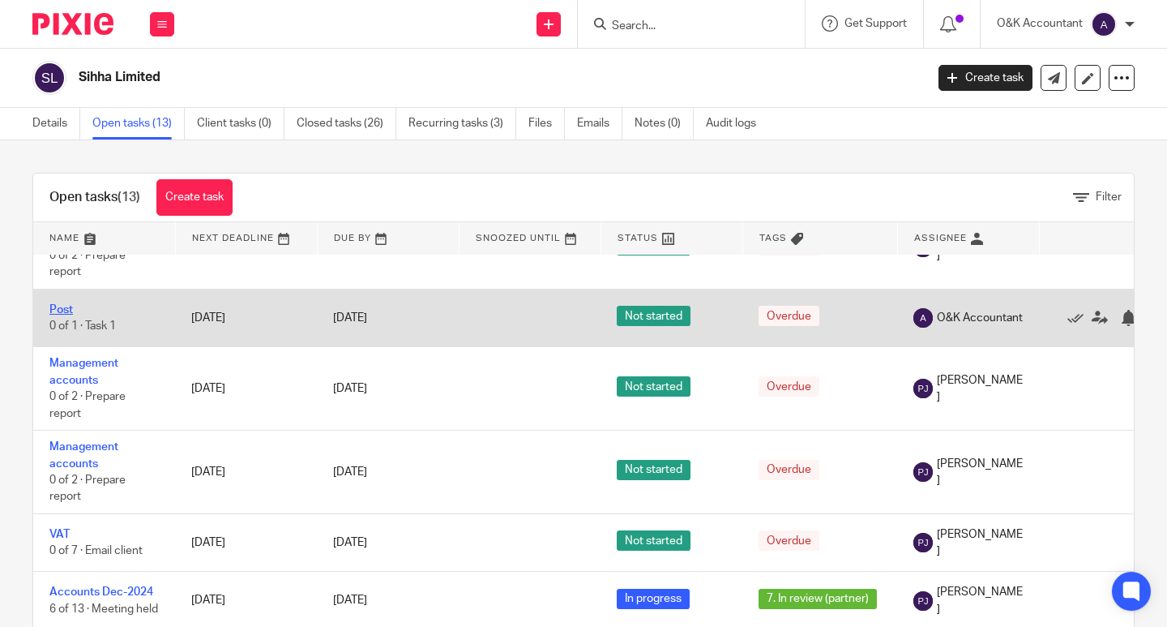
click at [63, 304] on link "Post" at bounding box center [61, 309] width 24 height 11
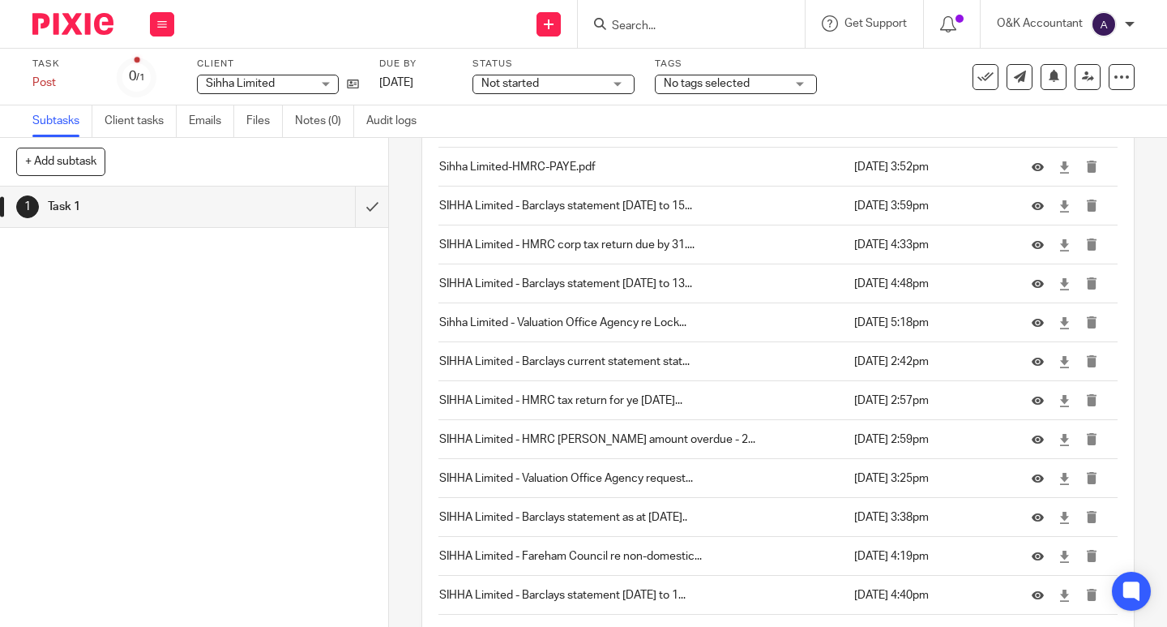
scroll to position [677, 0]
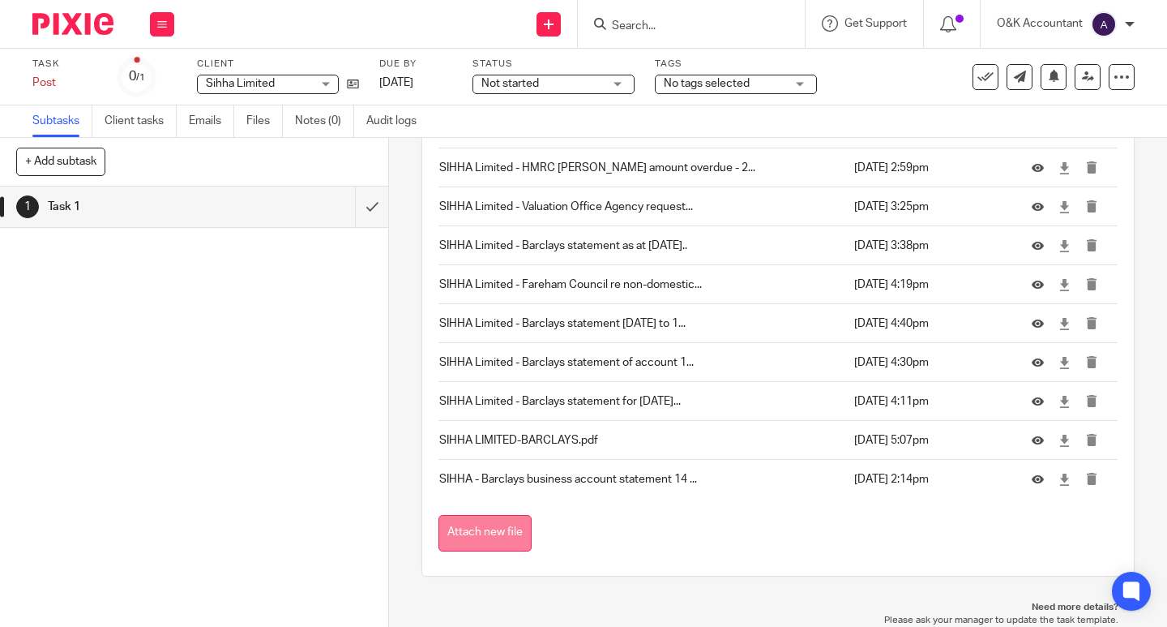
click at [513, 530] on button "Attach new file" at bounding box center [485, 533] width 93 height 36
